Goal: Task Accomplishment & Management: Manage account settings

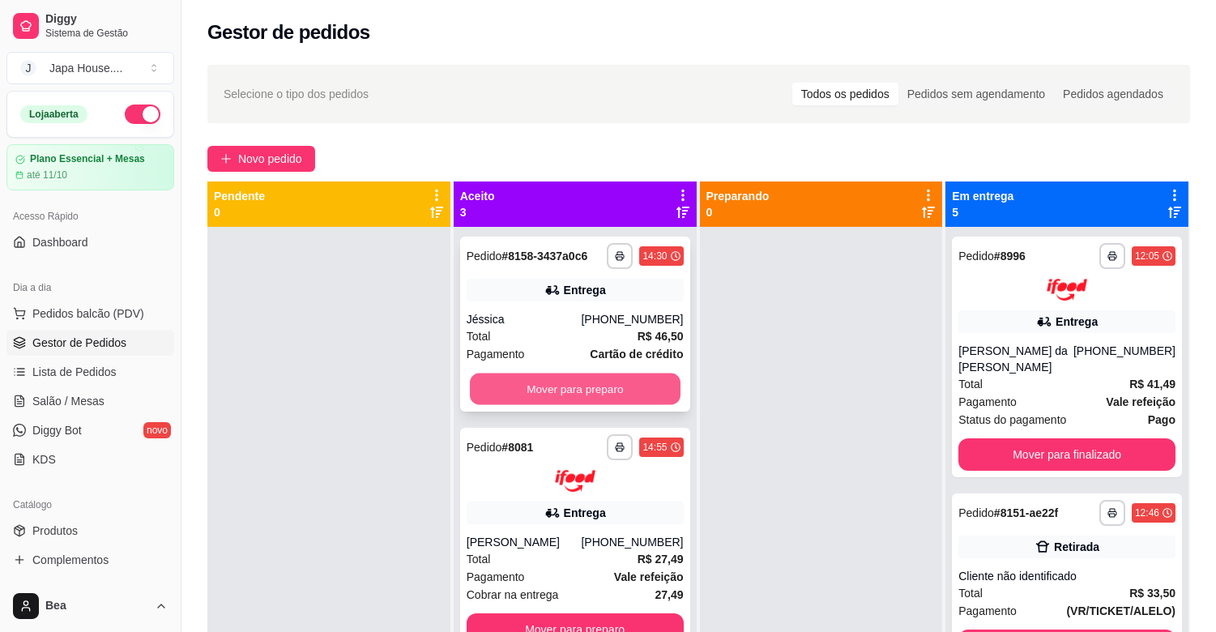
click at [625, 387] on button "Mover para preparo" at bounding box center [575, 389] width 211 height 32
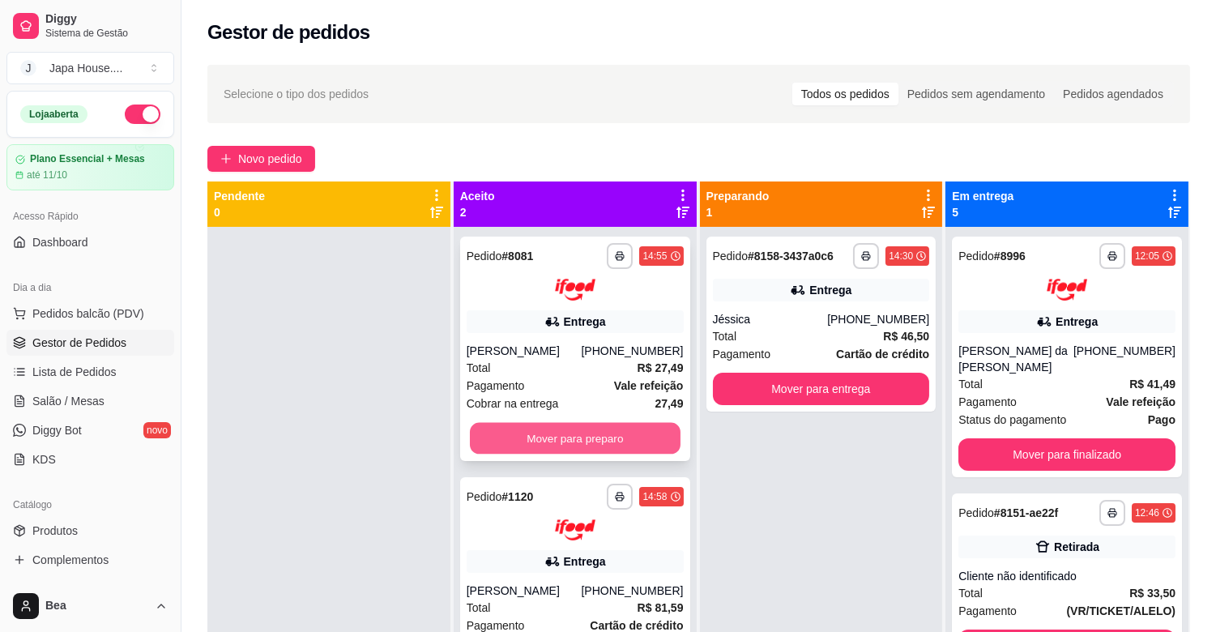
click at [629, 449] on button "Mover para preparo" at bounding box center [575, 438] width 211 height 32
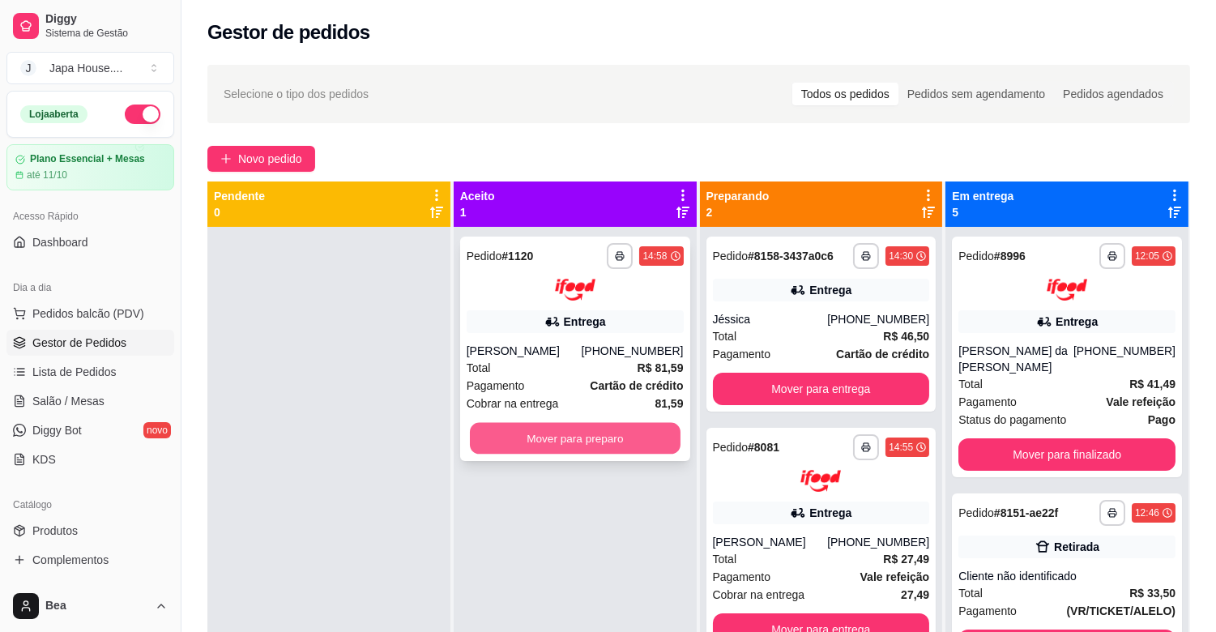
click at [617, 431] on button "Mover para preparo" at bounding box center [575, 438] width 211 height 32
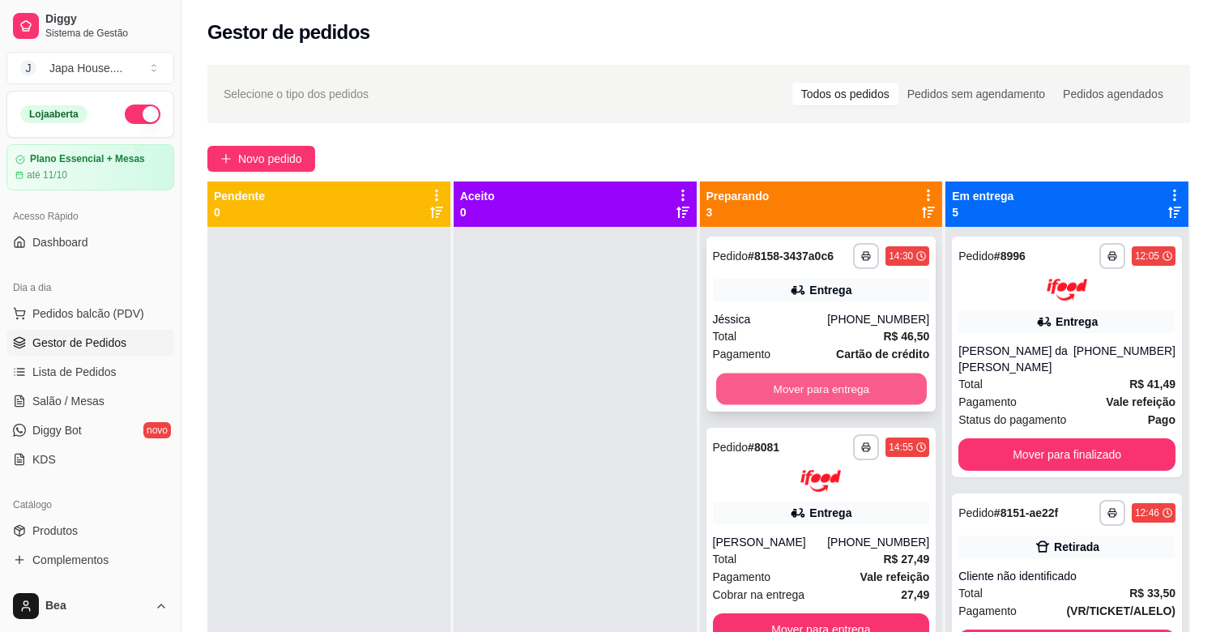
click at [744, 390] on button "Mover para entrega" at bounding box center [821, 389] width 211 height 32
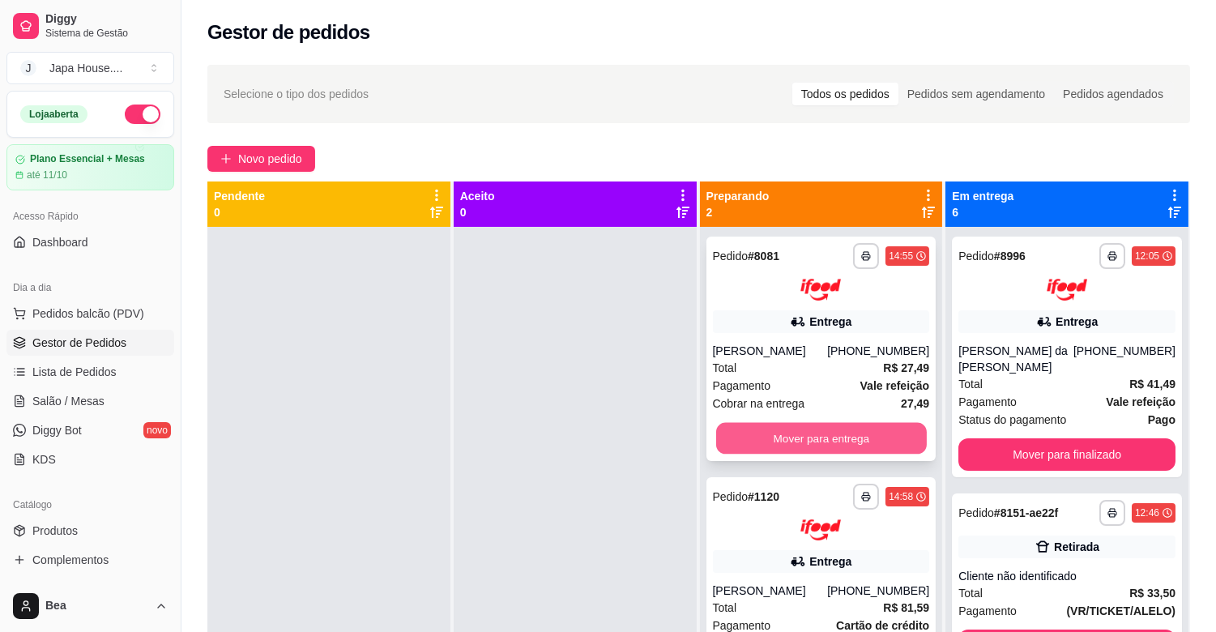
click at [779, 446] on button "Mover para entrega" at bounding box center [821, 438] width 211 height 32
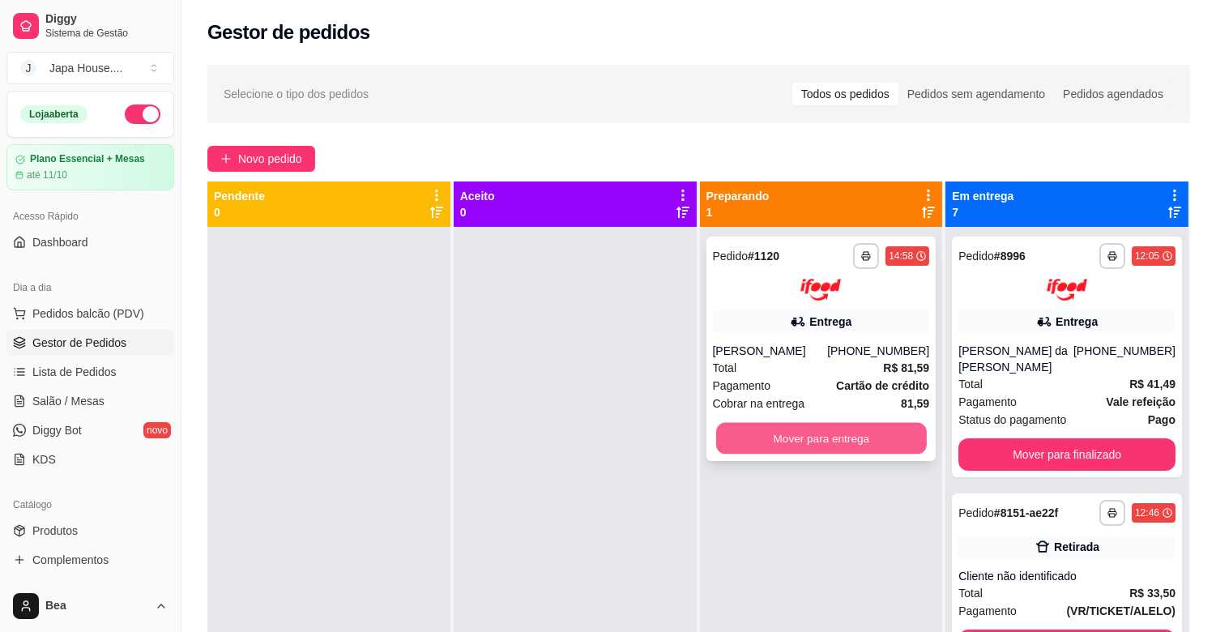
click at [828, 429] on button "Mover para entrega" at bounding box center [821, 438] width 211 height 32
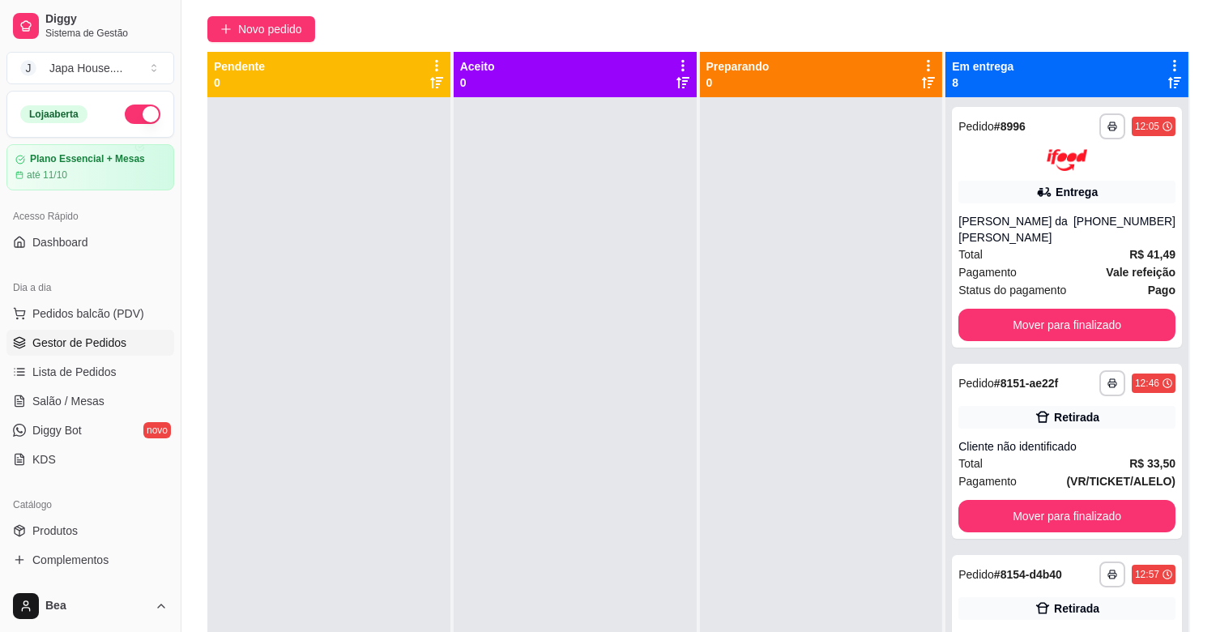
scroll to position [141, 0]
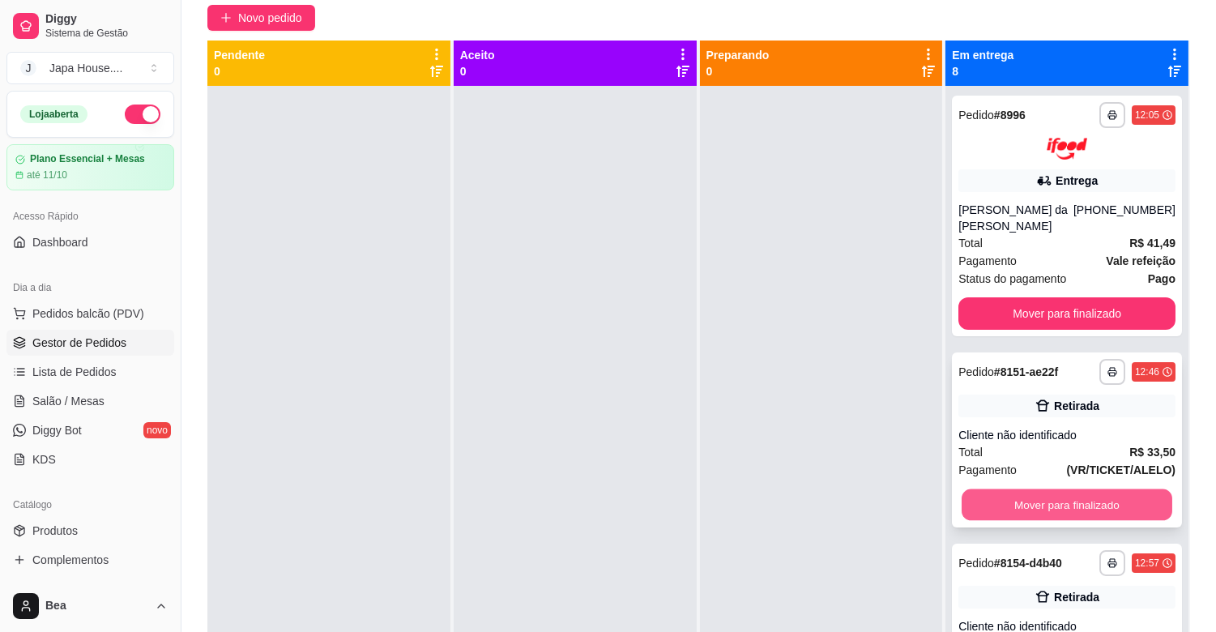
click at [1089, 498] on button "Mover para finalizado" at bounding box center [1067, 505] width 211 height 32
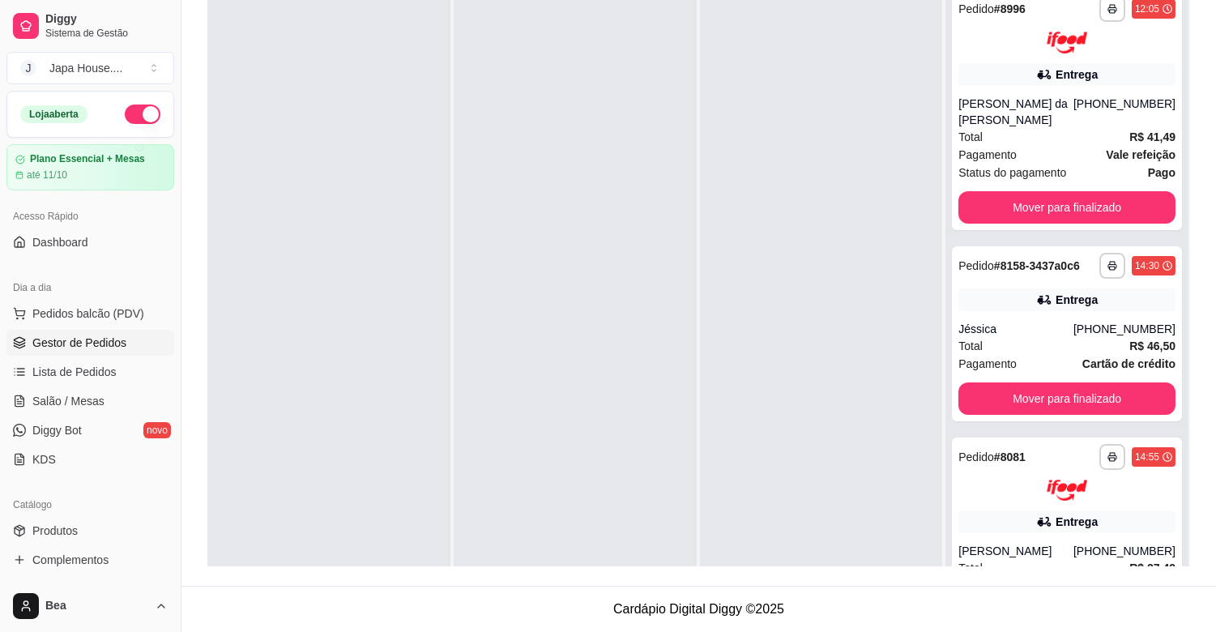
scroll to position [0, 0]
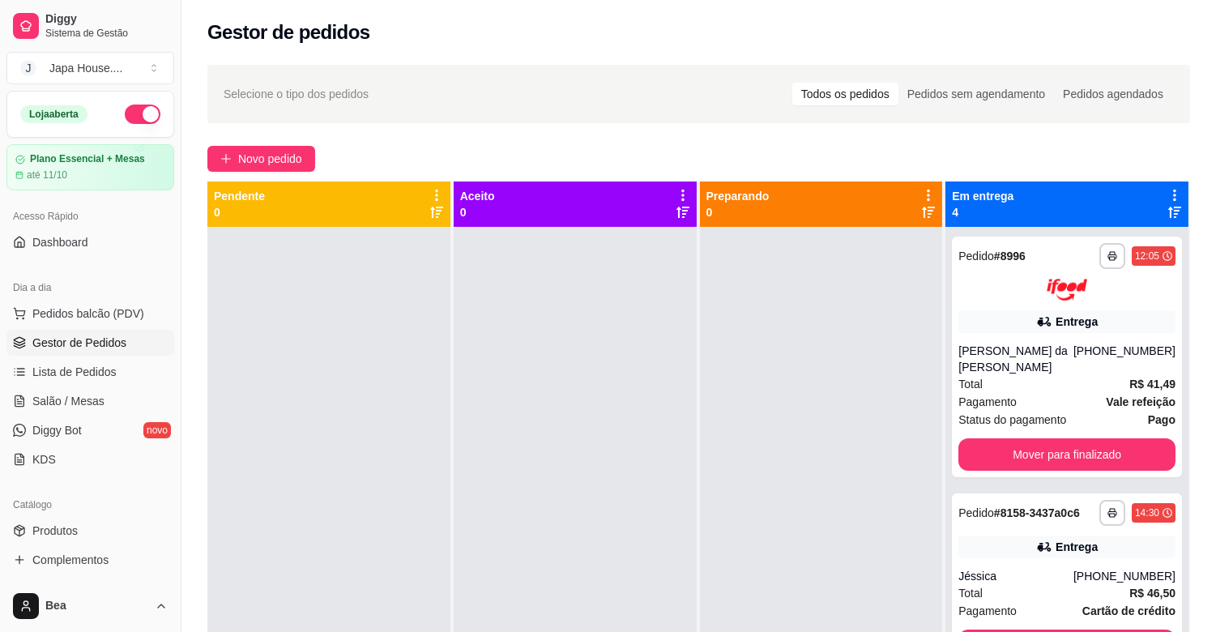
click at [972, 183] on div "Em entrega 4" at bounding box center [1066, 203] width 243 height 45
